Goal: Task Accomplishment & Management: Use online tool/utility

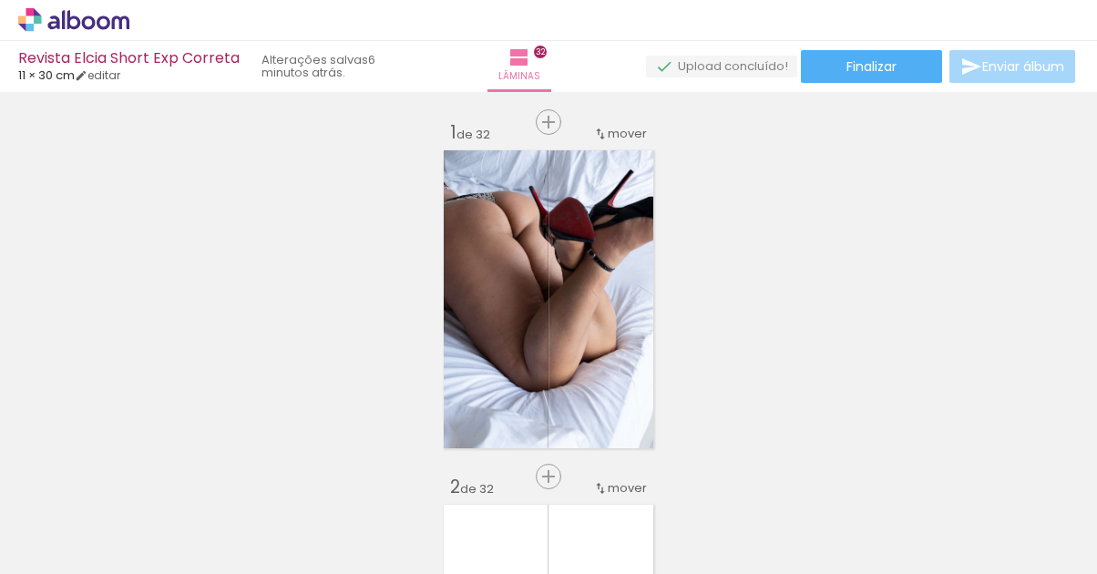
scroll to position [80, 0]
